Goal: Task Accomplishment & Management: Manage account settings

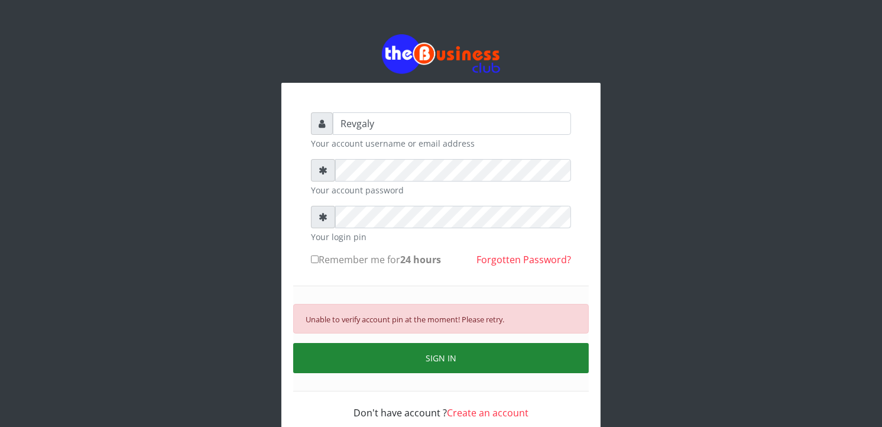
click at [414, 368] on button "SIGN IN" at bounding box center [441, 358] width 296 height 30
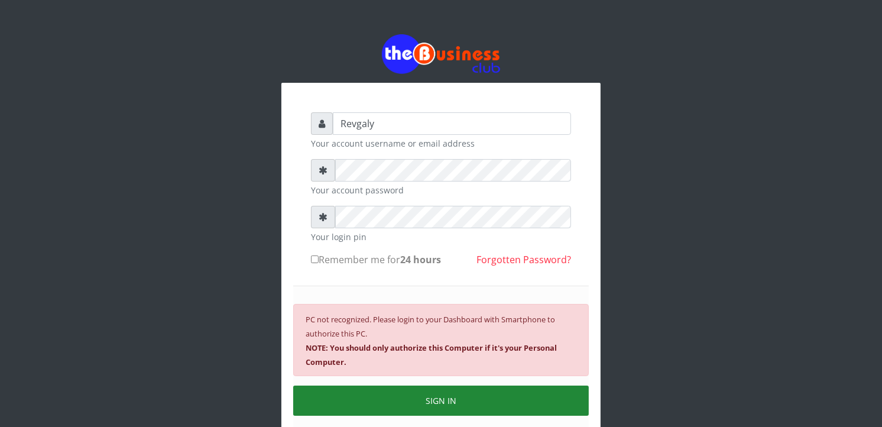
click at [430, 404] on button "SIGN IN" at bounding box center [441, 400] width 296 height 30
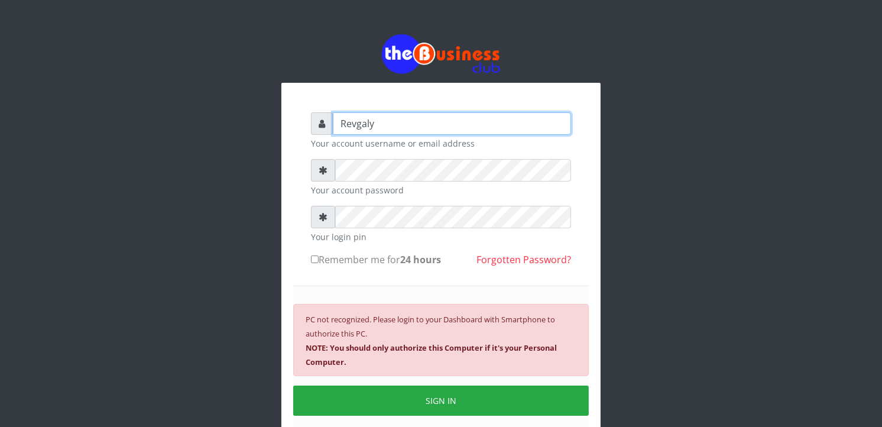
click at [406, 126] on input "Revgaly" at bounding box center [452, 123] width 238 height 22
click at [618, 235] on div "Revgaly Your account username or email address Your account password Your login…" at bounding box center [441, 260] width 674 height 520
click at [619, 235] on div "Revgaly Your account username or email address Your account password Your login…" at bounding box center [441, 260] width 674 height 520
click at [398, 115] on input "Revgaly" at bounding box center [452, 123] width 238 height 22
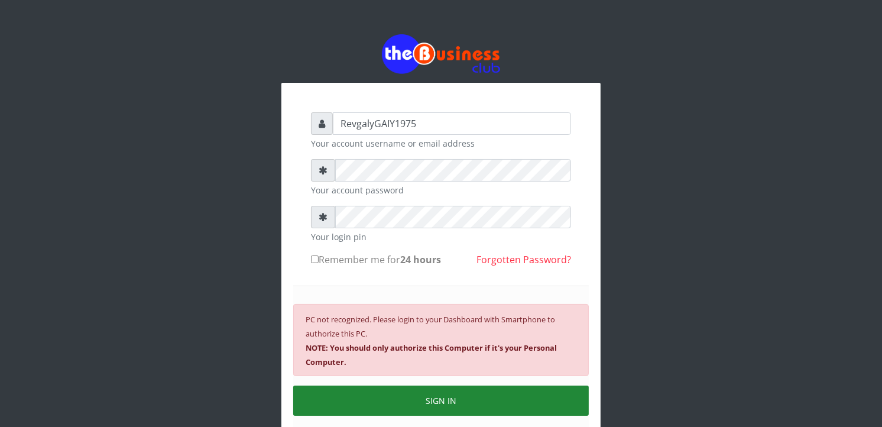
click at [475, 404] on button "SIGN IN" at bounding box center [441, 400] width 296 height 30
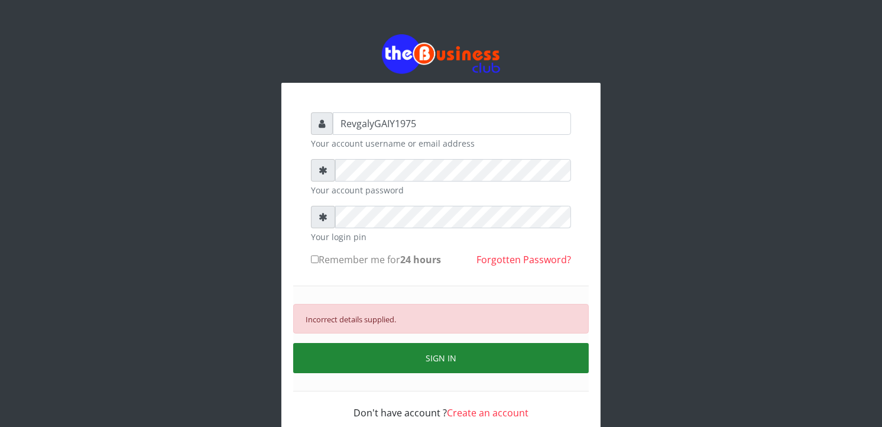
click at [457, 365] on button "SIGN IN" at bounding box center [441, 358] width 296 height 30
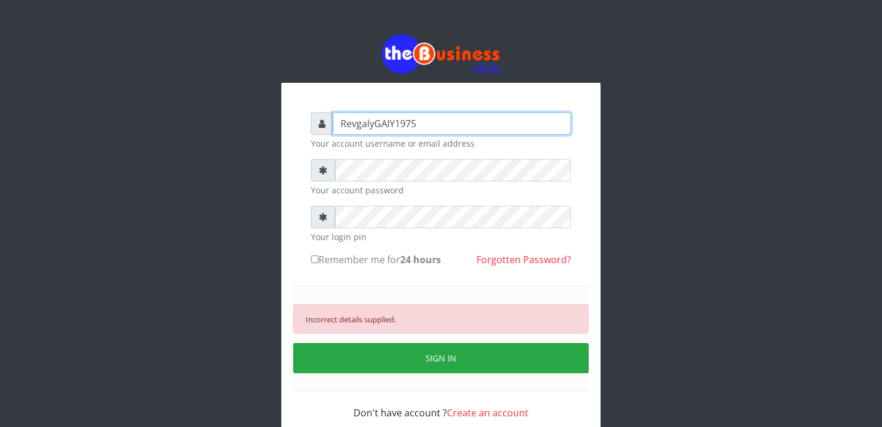
click at [436, 128] on input "RevgalyGAIY1975" at bounding box center [452, 123] width 238 height 22
type input "R"
type input "Revgaly"
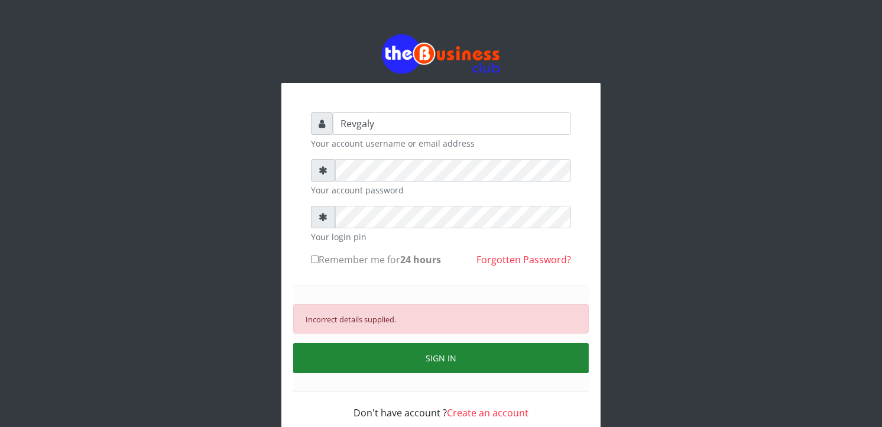
click at [450, 349] on button "SIGN IN" at bounding box center [441, 358] width 296 height 30
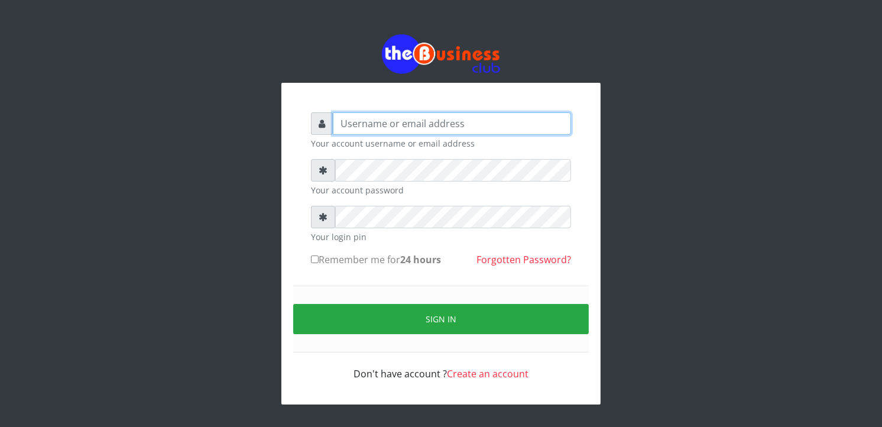
type input "Revgaly"
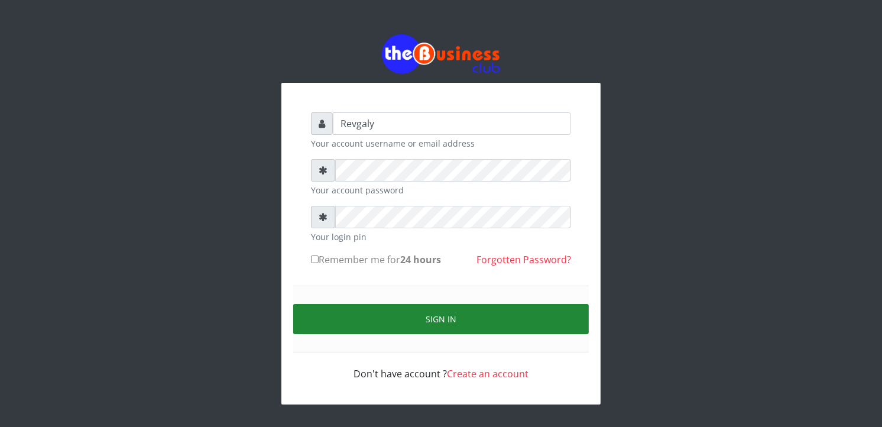
click at [349, 320] on button "Sign in" at bounding box center [441, 319] width 296 height 30
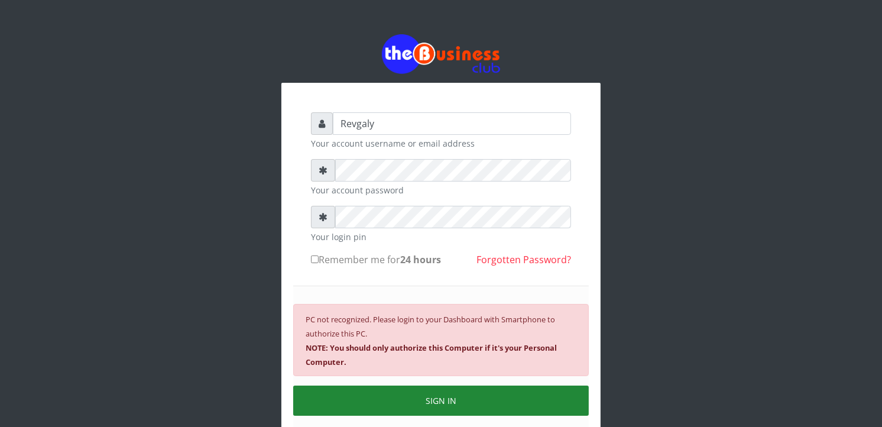
click at [467, 390] on button "SIGN IN" at bounding box center [441, 400] width 296 height 30
click at [464, 397] on button "SIGN IN" at bounding box center [441, 400] width 296 height 30
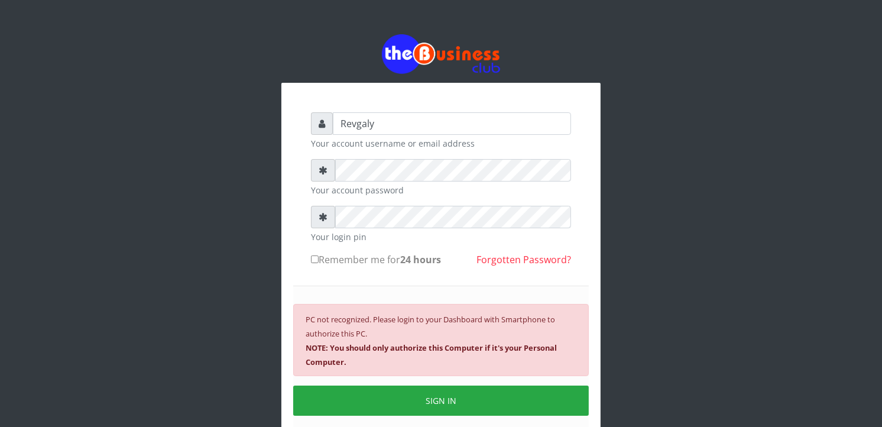
click at [505, 258] on link "Forgotten Password?" at bounding box center [523, 259] width 95 height 13
